Goal: Information Seeking & Learning: Learn about a topic

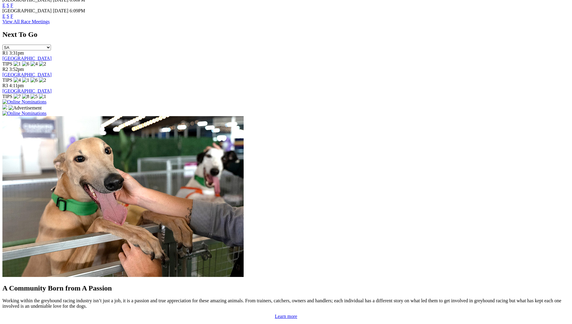
scroll to position [392, 0]
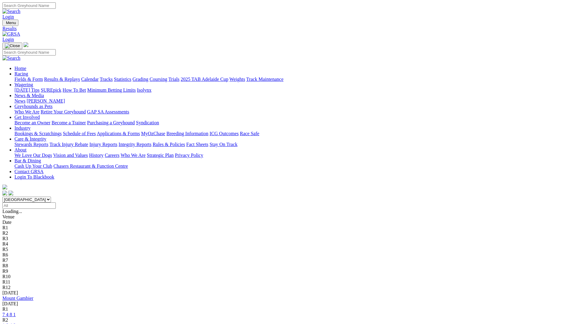
scroll to position [90, 0]
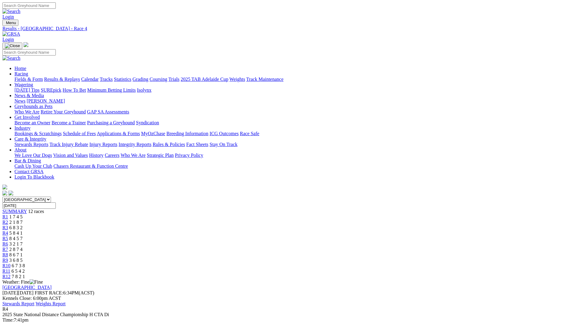
click at [56, 7] on input "Search" at bounding box center [28, 5] width 53 height 6
type input "zipping senorita"
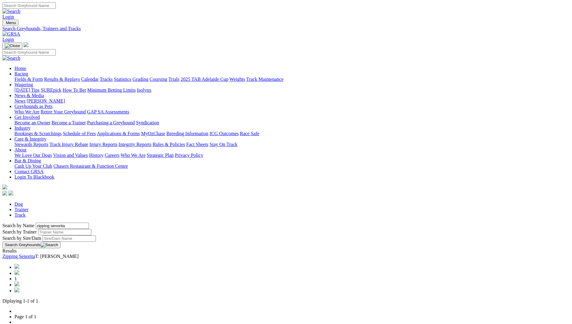
click at [35, 253] on link "Zipping Senorita" at bounding box center [18, 255] width 33 height 5
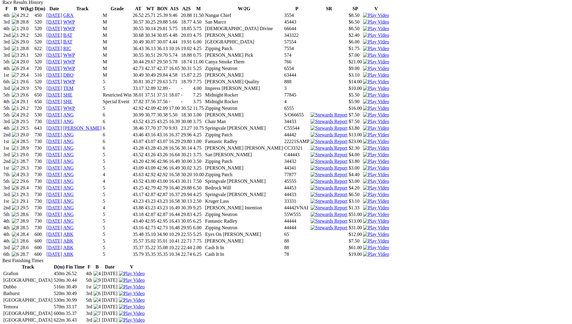
scroll to position [422, 0]
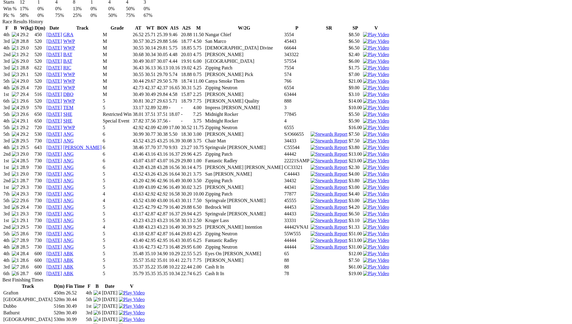
click at [62, 184] on link "20 Apr 23" at bounding box center [54, 186] width 16 height 5
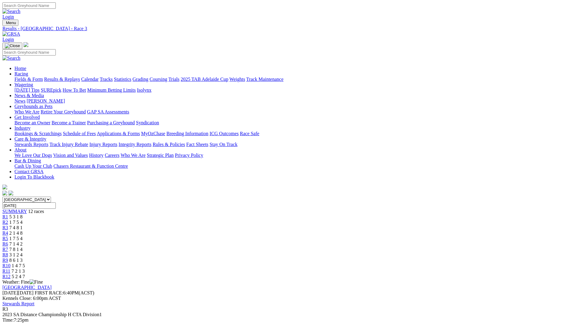
click at [56, 8] on input "Search" at bounding box center [28, 5] width 53 height 6
type input "zipping nebraska"
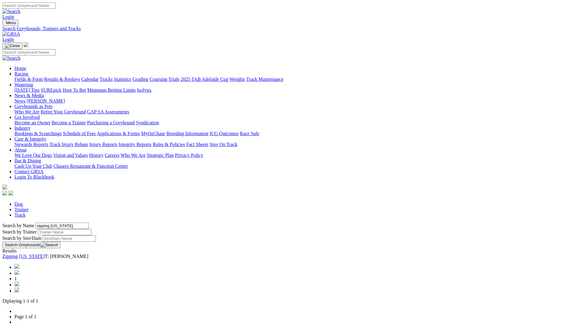
click at [45, 253] on link "Zipping [US_STATE]" at bounding box center [23, 255] width 43 height 5
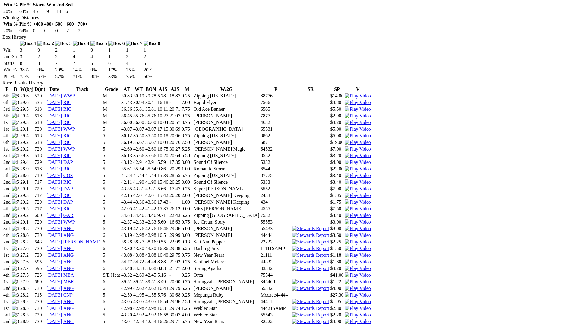
scroll to position [422, 0]
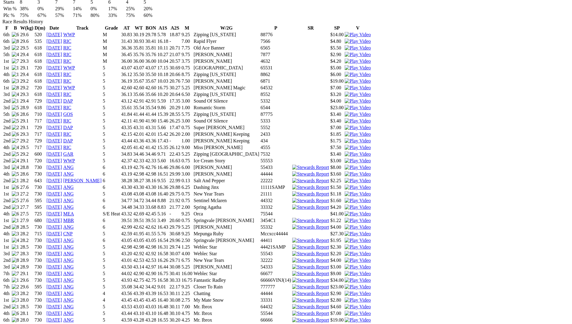
click at [62, 218] on link "25 Feb 22" at bounding box center [54, 220] width 16 height 5
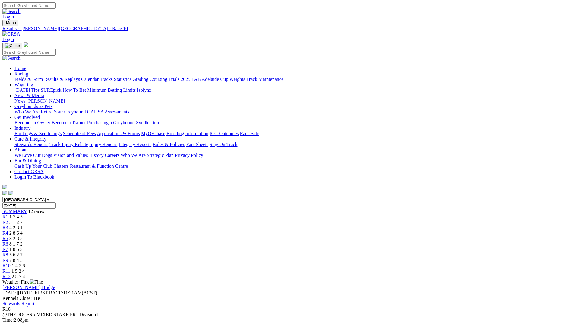
click at [56, 5] on input "Search" at bounding box center [28, 5] width 53 height 6
click at [56, 6] on input "Search" at bounding box center [28, 5] width 53 height 6
type input "x"
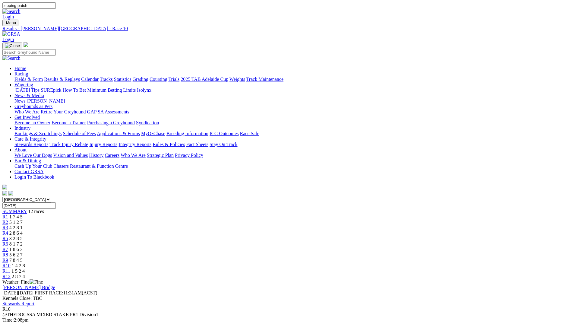
type input "zipping patch"
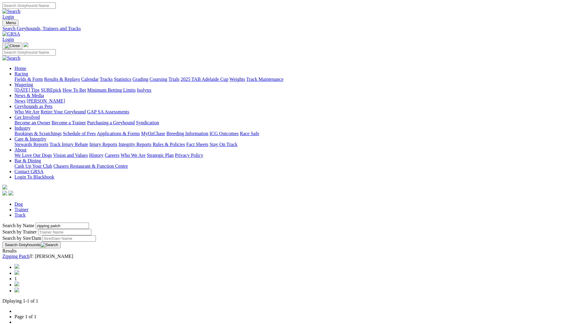
click at [30, 253] on link "Zipping Patch" at bounding box center [15, 255] width 27 height 5
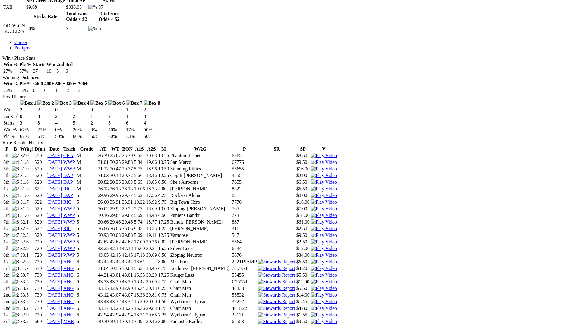
scroll to position [422, 0]
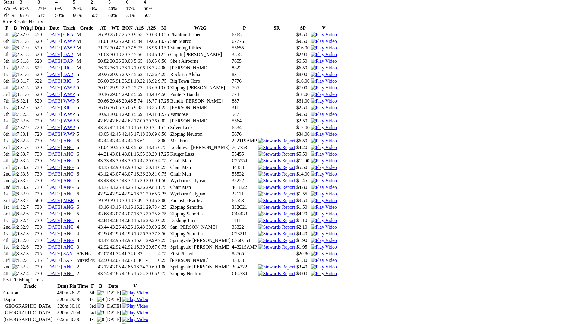
click at [62, 244] on link "[DATE]" at bounding box center [54, 246] width 16 height 5
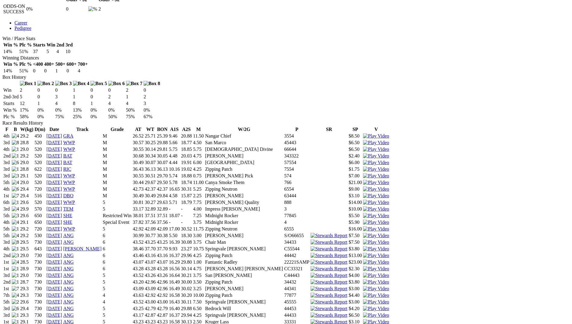
scroll to position [332, 0]
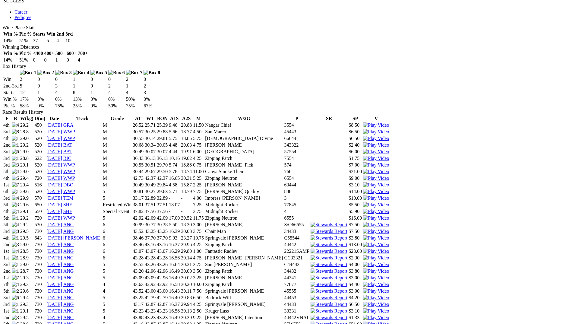
click at [62, 308] on link "[DATE]" at bounding box center [54, 310] width 16 height 5
